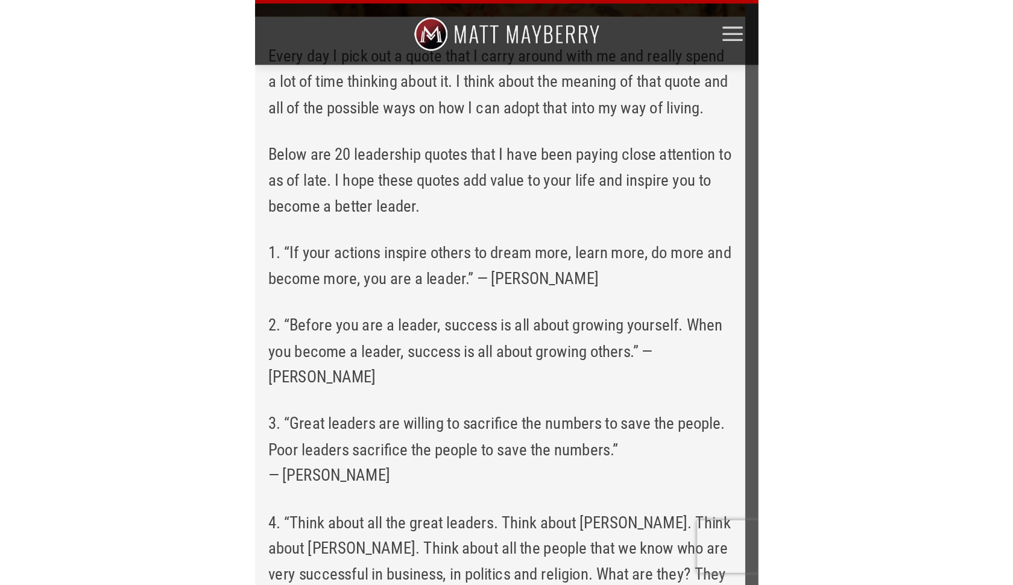
scroll to position [325, 0]
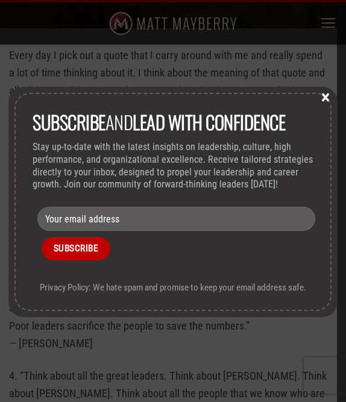
click at [327, 100] on button "×" at bounding box center [326, 96] width 18 height 11
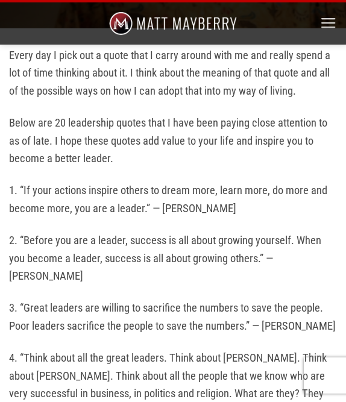
click at [21, 184] on p "1. “If your actions inspire others to dream more, learn more, do more and becom…" at bounding box center [173, 200] width 328 height 36
click at [19, 185] on p "1. “If your actions inspire others to dream more, learn more, do more and becom…" at bounding box center [173, 200] width 328 height 36
drag, startPoint x: 21, startPoint y: 184, endPoint x: 258, endPoint y: 208, distance: 238.9
click at [258, 208] on p "1. “If your actions inspire others to dream more, learn more, do more and becom…" at bounding box center [173, 200] width 328 height 36
copy p "“If your actions inspire others to dream more, learn more, do more and become m…"
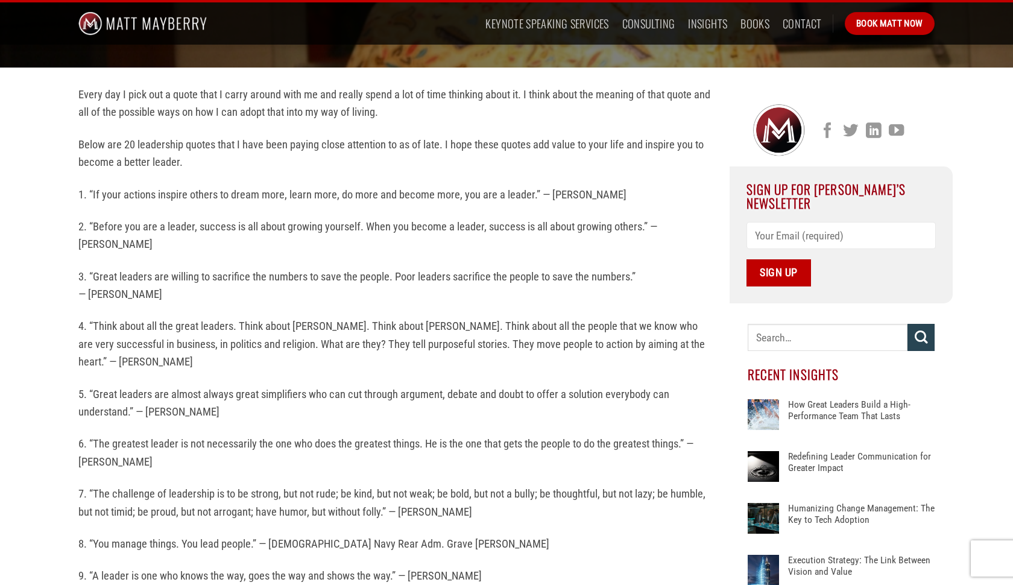
scroll to position [264, 0]
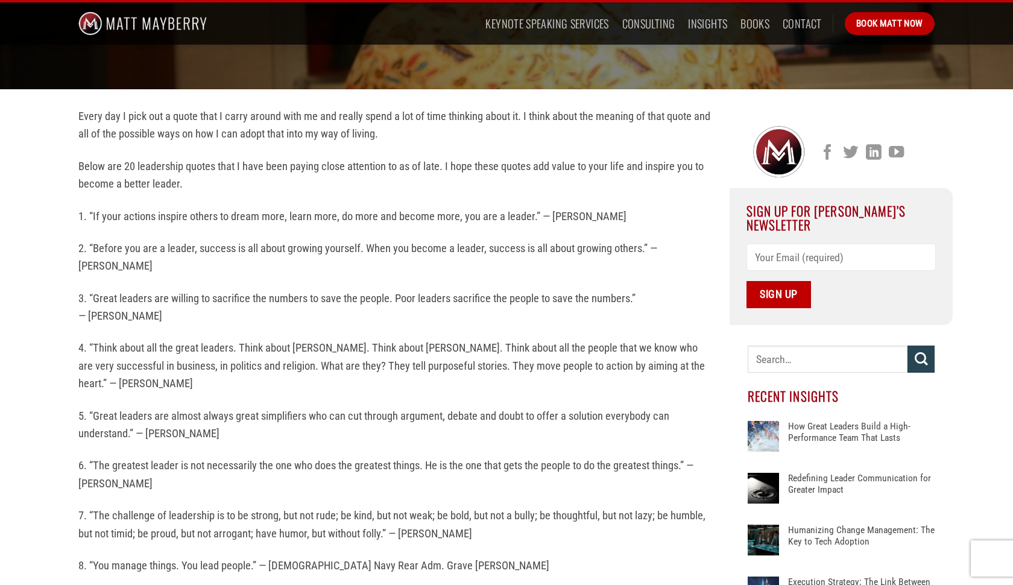
click at [89, 212] on p "1. “If your actions inspire others to dream more, learn more, do more and becom…" at bounding box center [394, 216] width 633 height 17
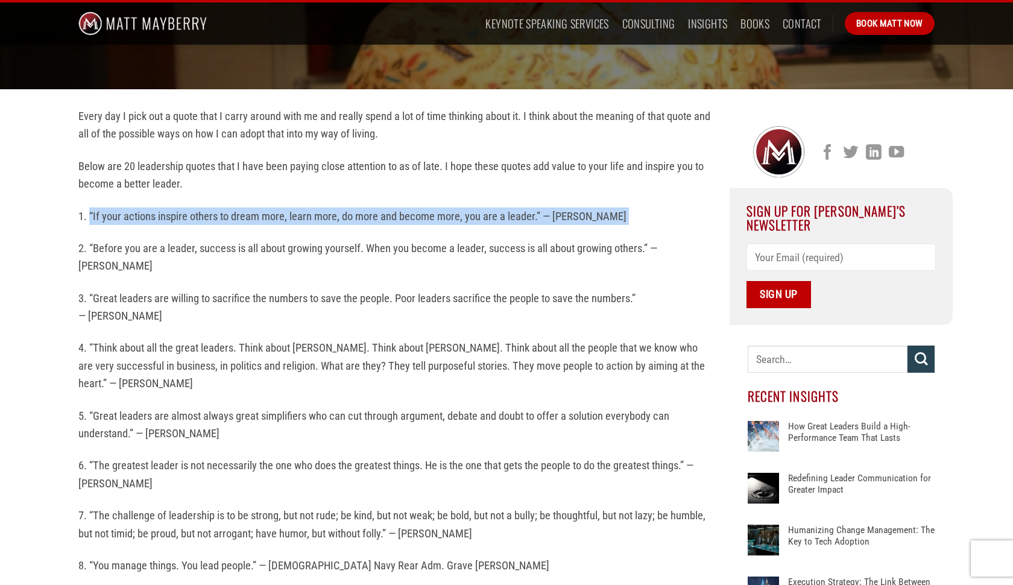
drag, startPoint x: 89, startPoint y: 212, endPoint x: 625, endPoint y: 211, distance: 535.7
click at [346, 211] on p "1. “If your actions inspire others to dream more, learn more, do more and becom…" at bounding box center [394, 216] width 633 height 17
copy div "“If your actions inspire others to dream more, learn more, do more and become m…"
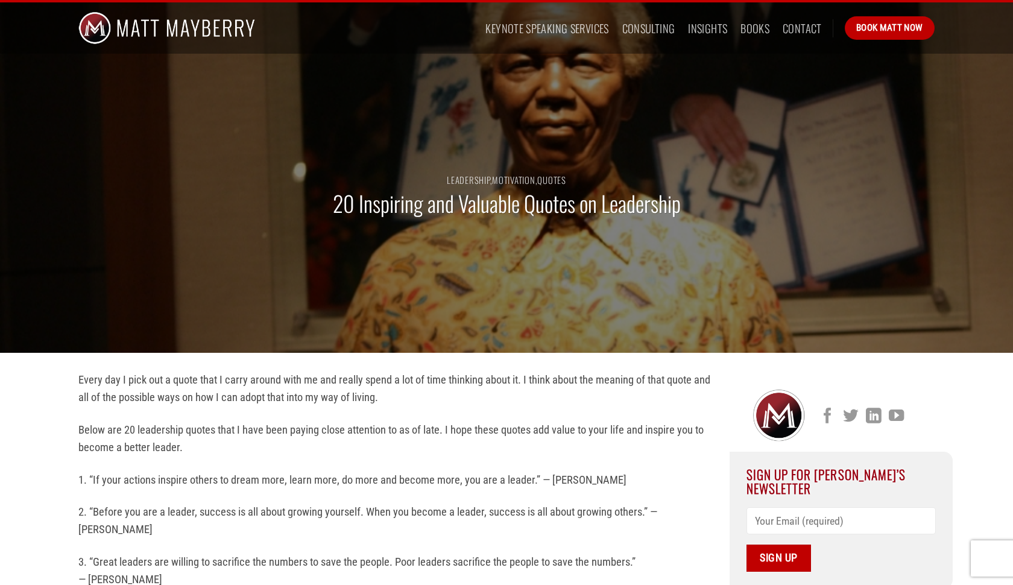
scroll to position [0, 0]
